Goal: Task Accomplishment & Management: Complete application form

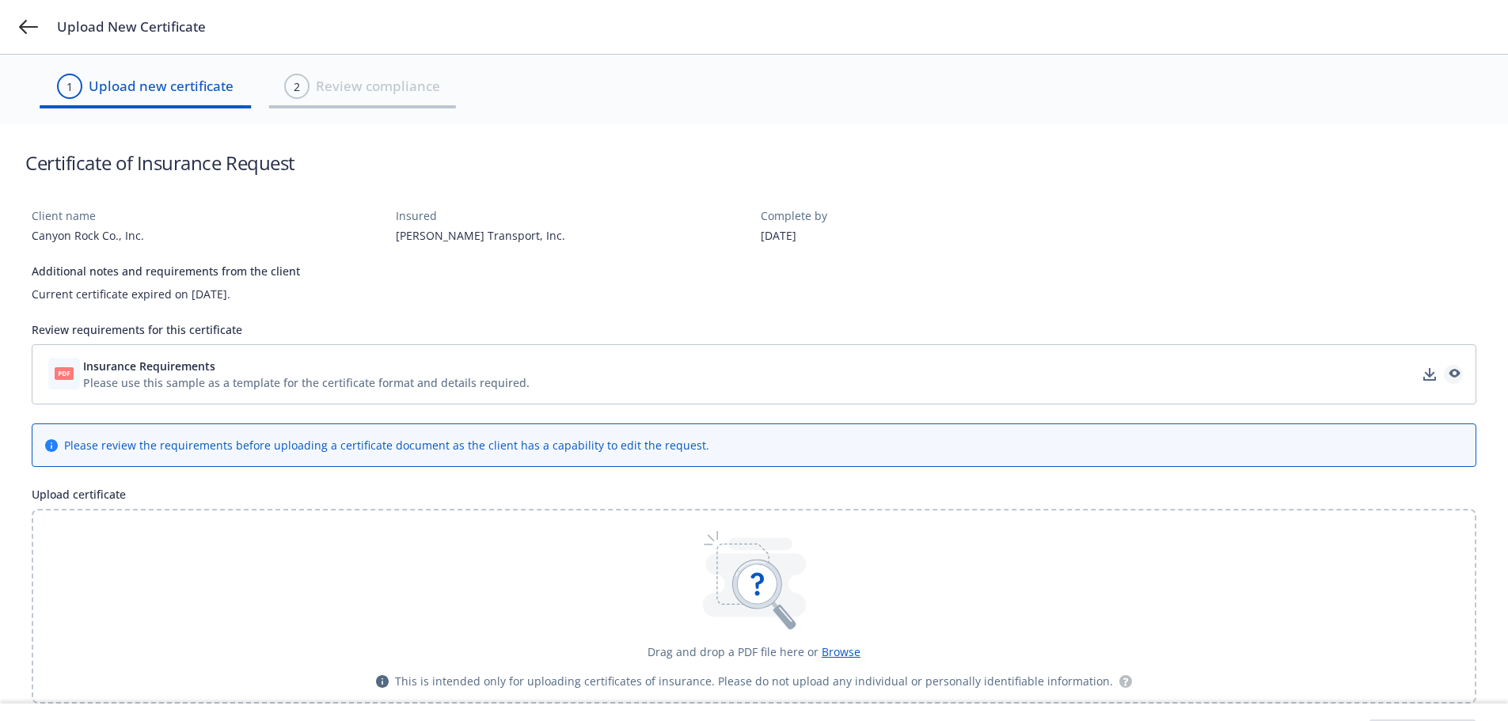
click at [1452, 377] on icon "preview" at bounding box center [1453, 374] width 14 height 11
